Goal: Check status: Check status

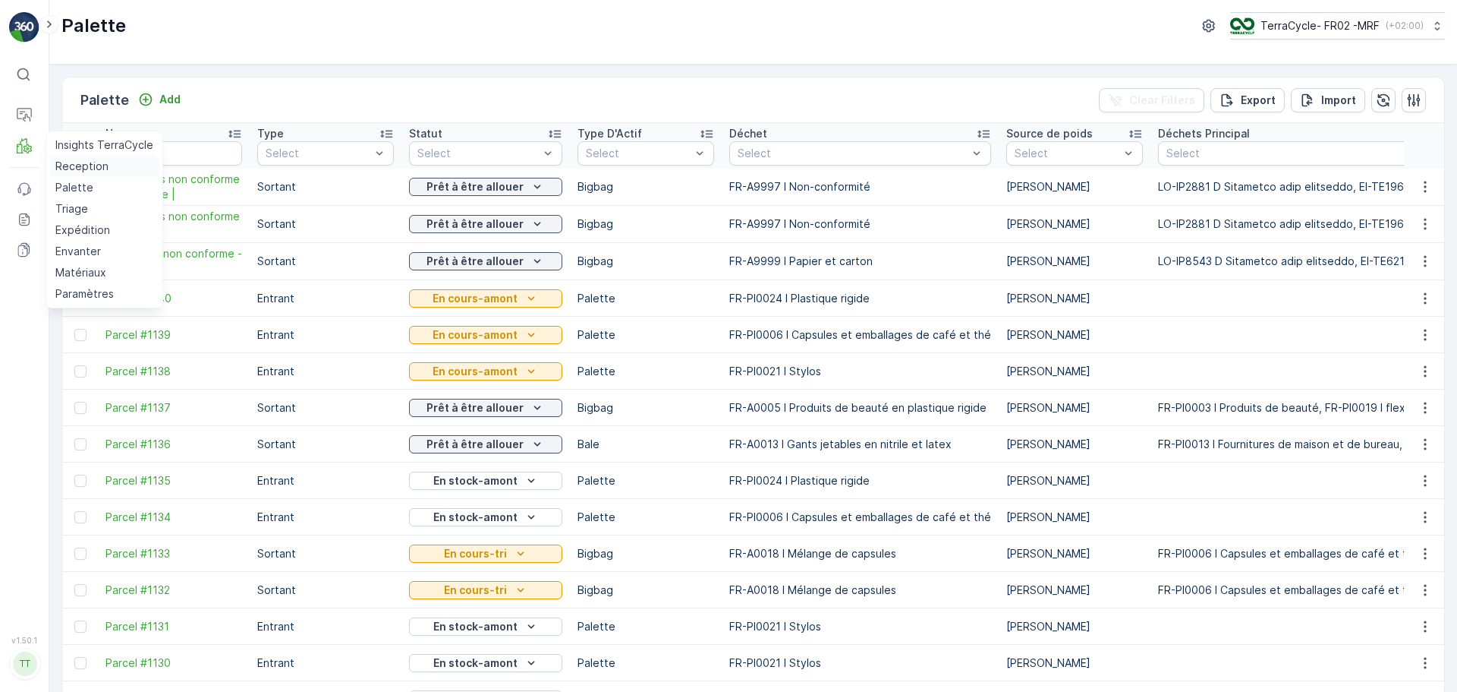
click at [74, 159] on p "Reception" at bounding box center [81, 166] width 53 height 15
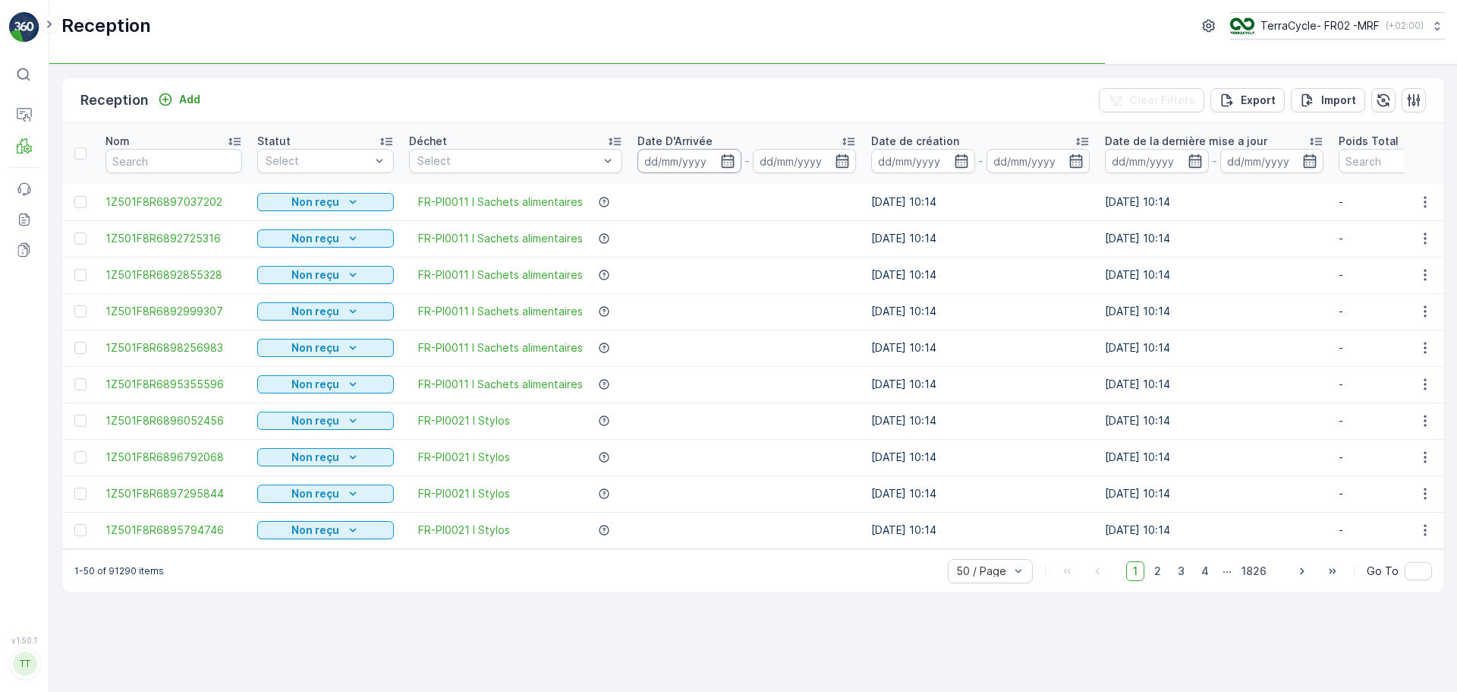
click at [622, 161] on div "Select" at bounding box center [515, 161] width 213 height 24
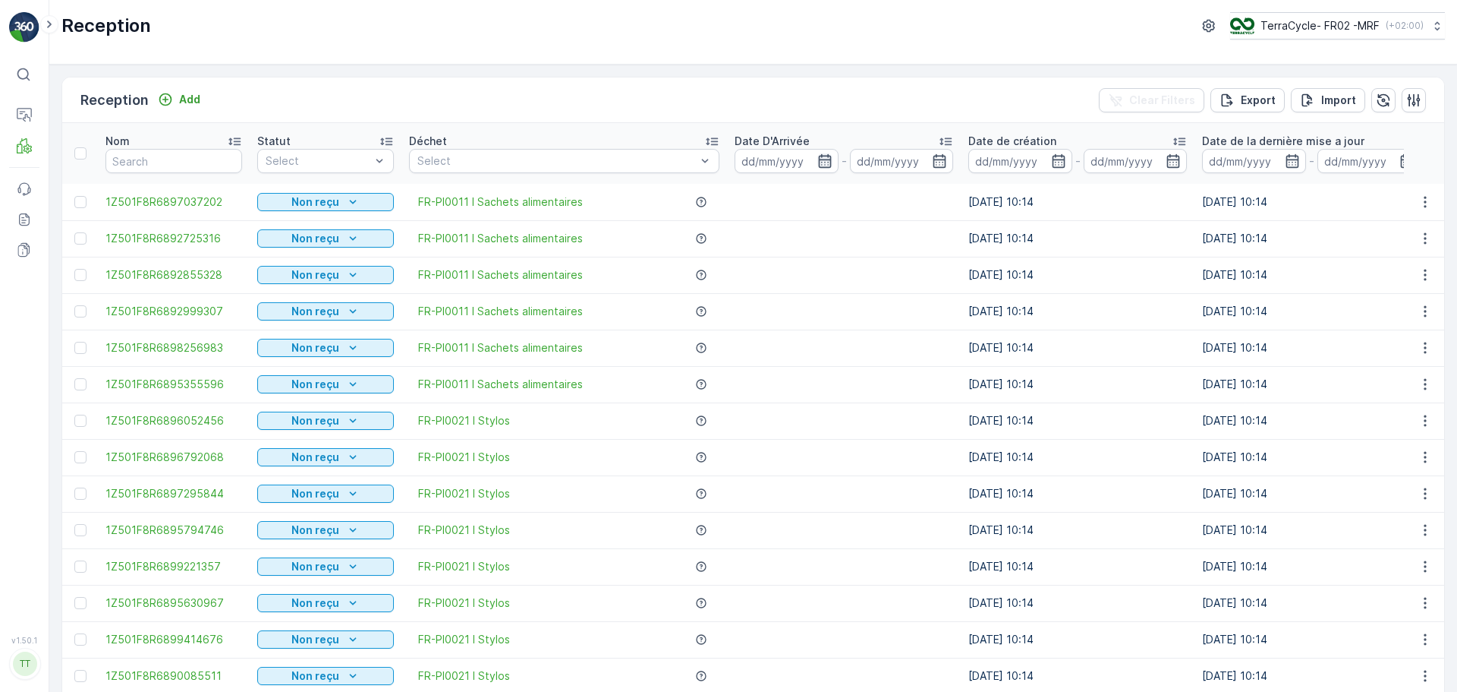
click at [819, 159] on icon "button" at bounding box center [825, 160] width 15 height 15
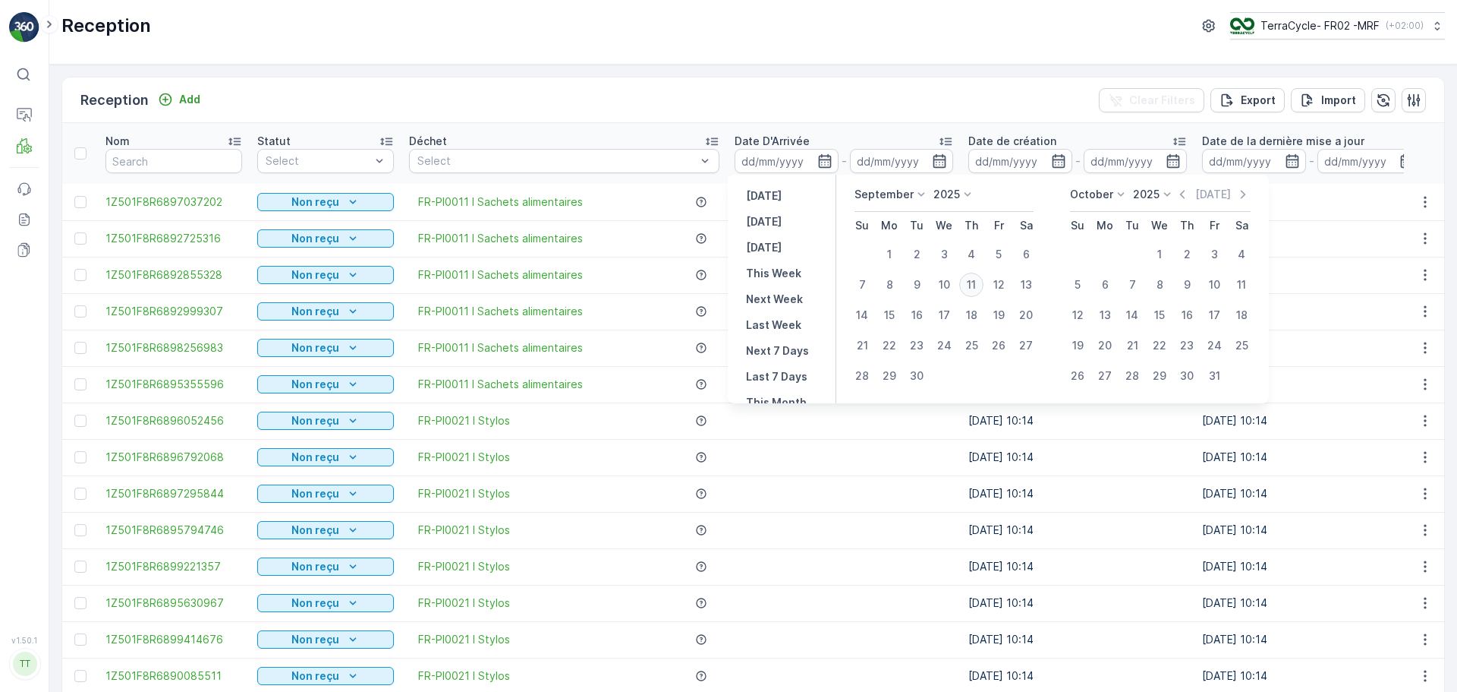
click at [972, 285] on div "11" at bounding box center [971, 285] width 24 height 24
type input "[DATE]"
click at [972, 285] on div "11" at bounding box center [971, 285] width 24 height 24
type input "[DATE]"
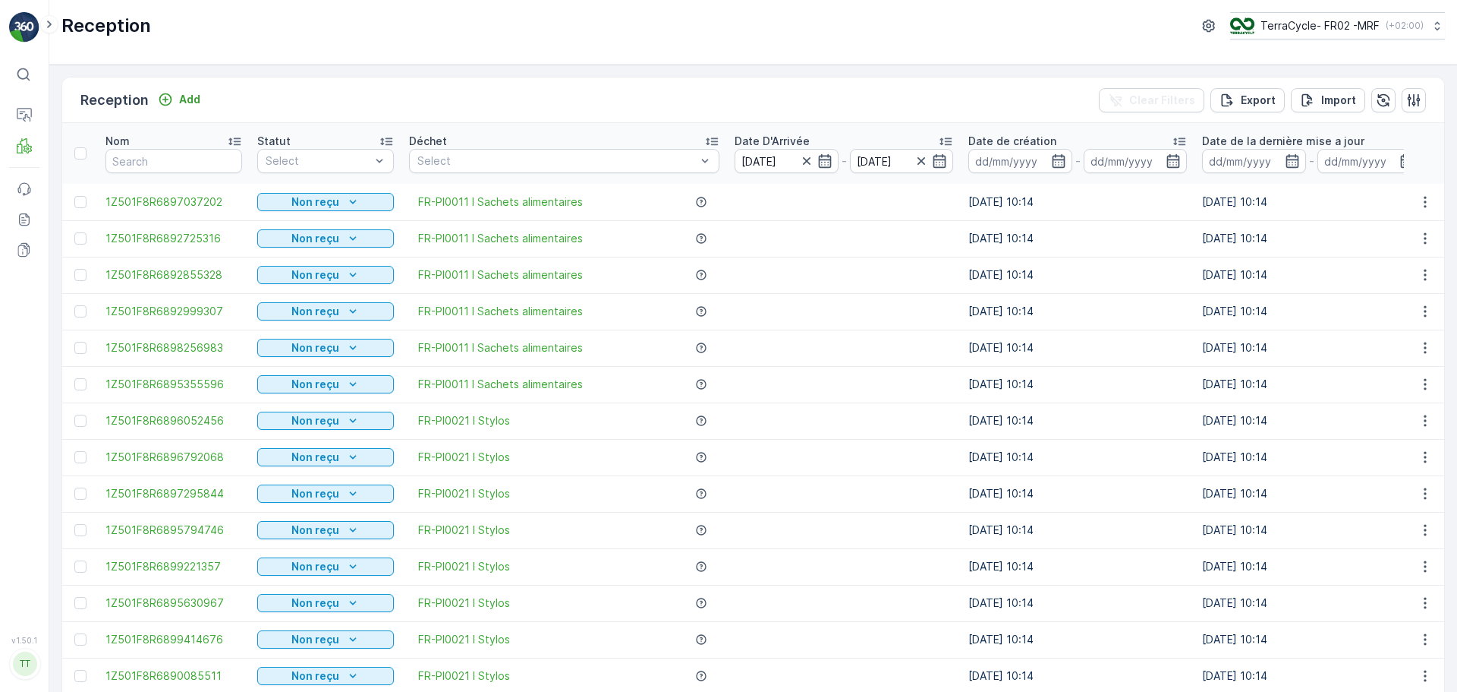
click at [777, 88] on div "Reception Add Clear Filters Export Import" at bounding box center [753, 100] width 1382 height 46
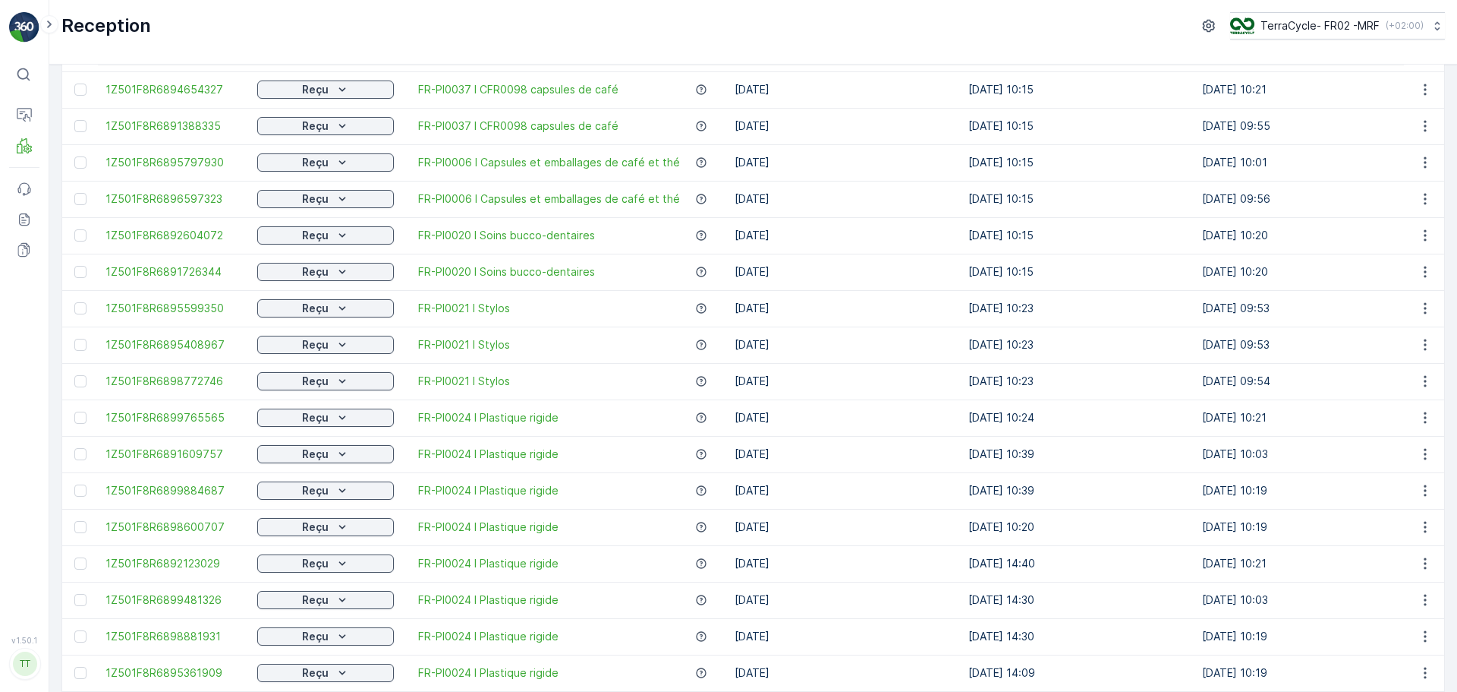
scroll to position [1014, 0]
